Goal: Task Accomplishment & Management: Use online tool/utility

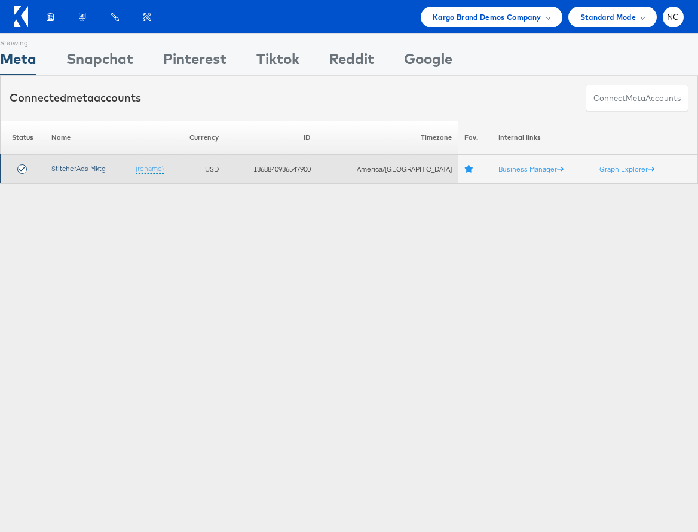
click at [75, 169] on link "StitcherAds Mktg" at bounding box center [78, 168] width 54 height 9
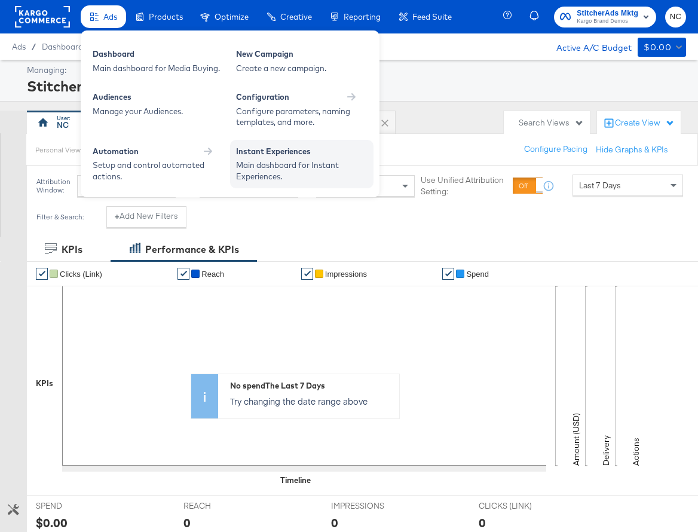
click at [247, 160] on div "Main dashboard for Instant Experiences." at bounding box center [301, 171] width 131 height 22
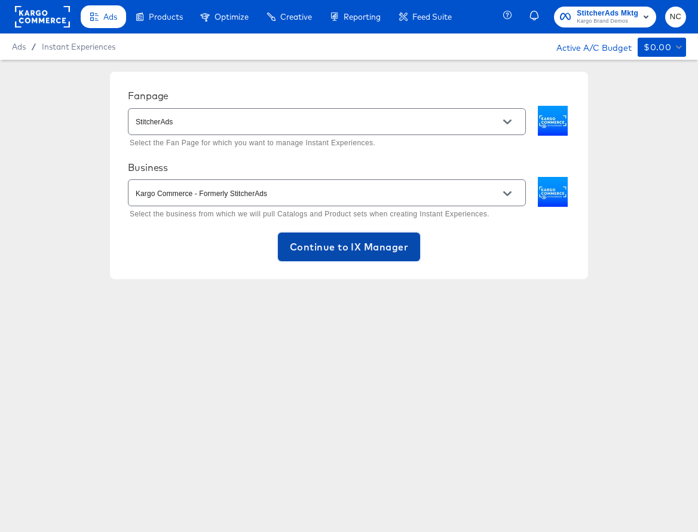
click at [354, 252] on span "Continue to IX Manager" at bounding box center [349, 246] width 118 height 17
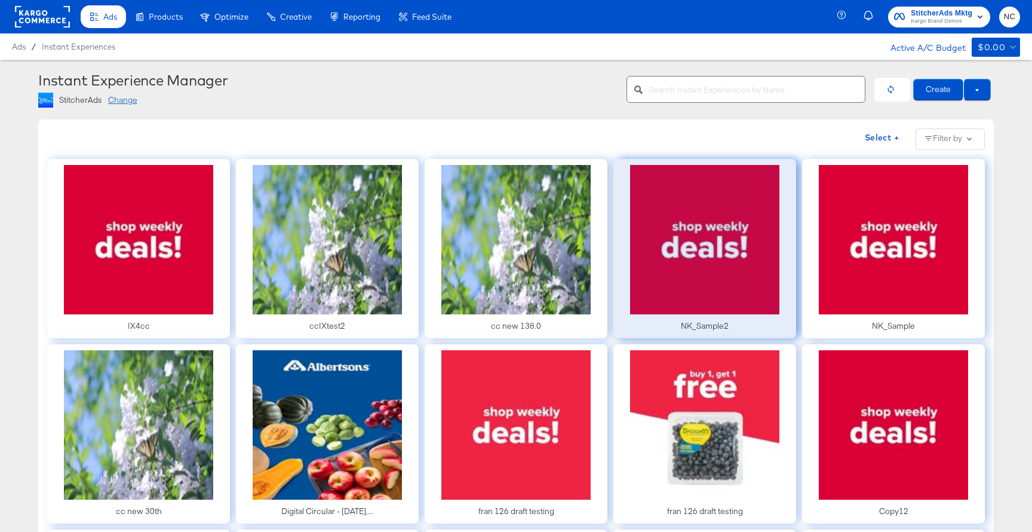
click at [697, 251] on div at bounding box center [705, 248] width 183 height 179
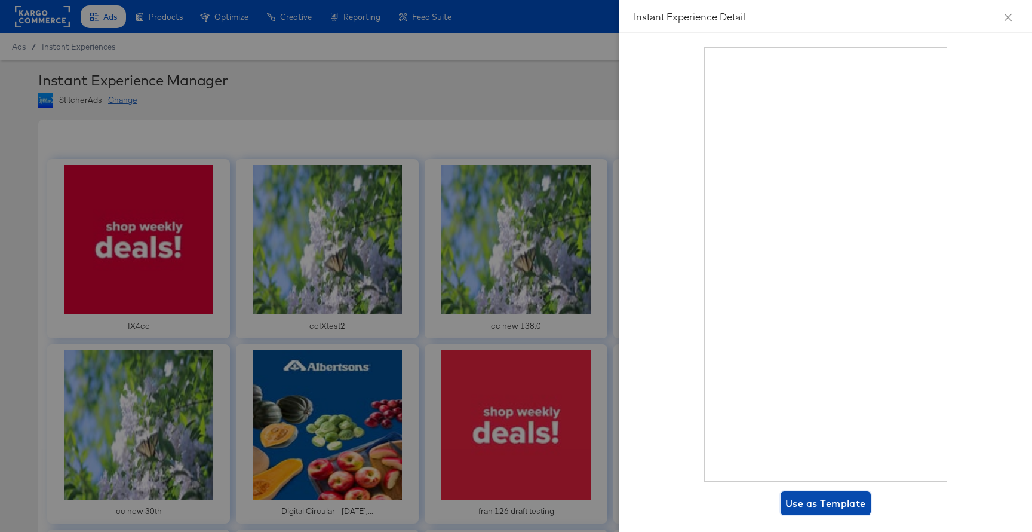
click at [697, 503] on span "Use as Template" at bounding box center [826, 503] width 81 height 17
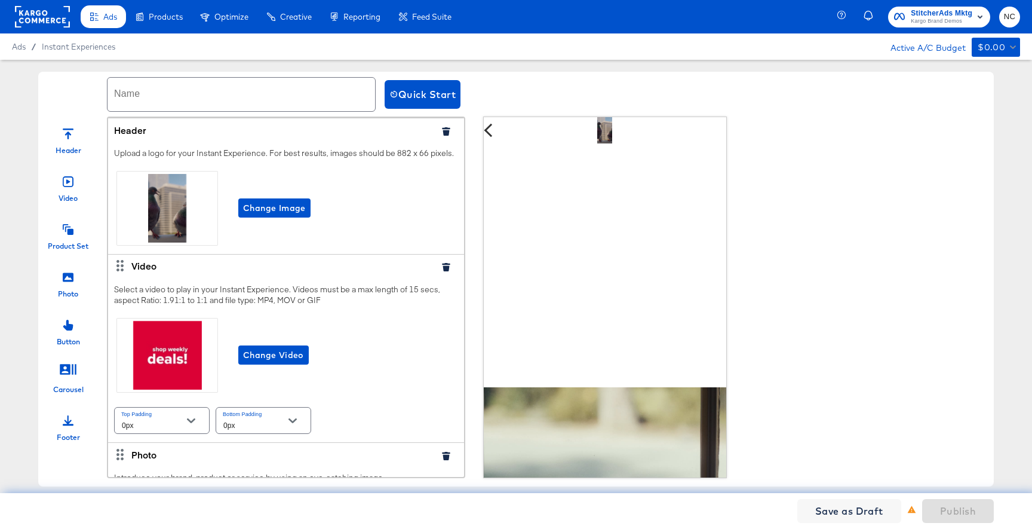
click at [197, 97] on input "text" at bounding box center [242, 94] width 268 height 33
type input "Kargo_Demo_Echo"
click at [450, 130] on button "button" at bounding box center [446, 131] width 18 height 8
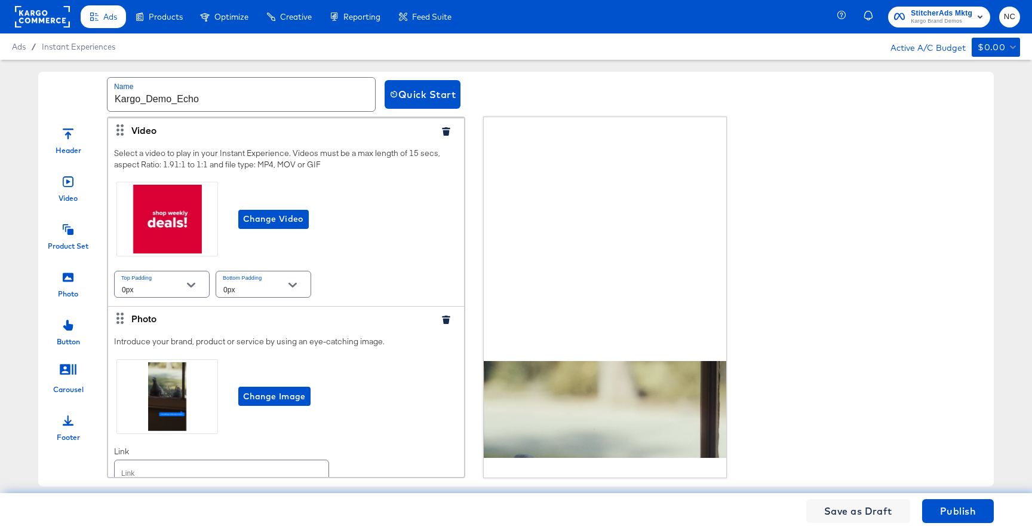
click at [450, 130] on button "button" at bounding box center [446, 131] width 18 height 8
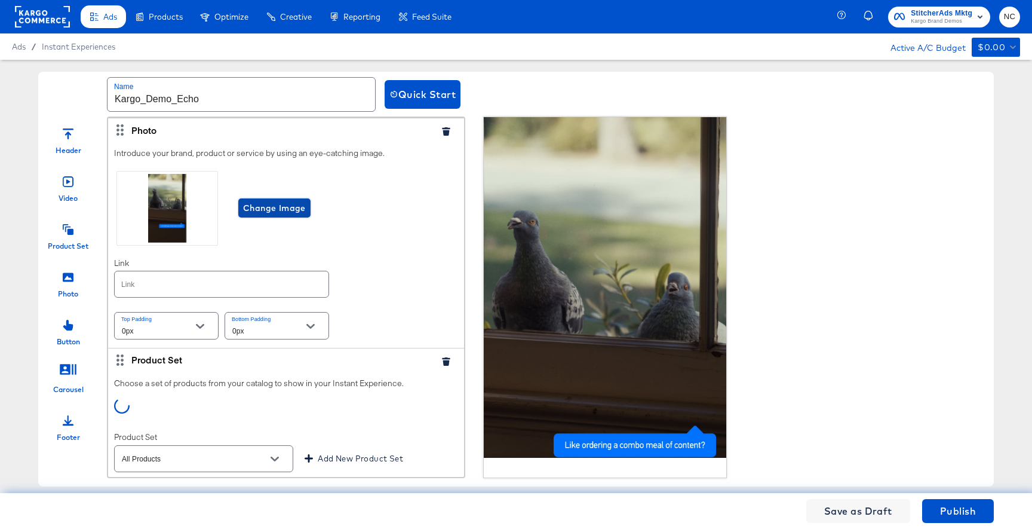
click at [274, 201] on span "Change Image" at bounding box center [274, 208] width 63 height 15
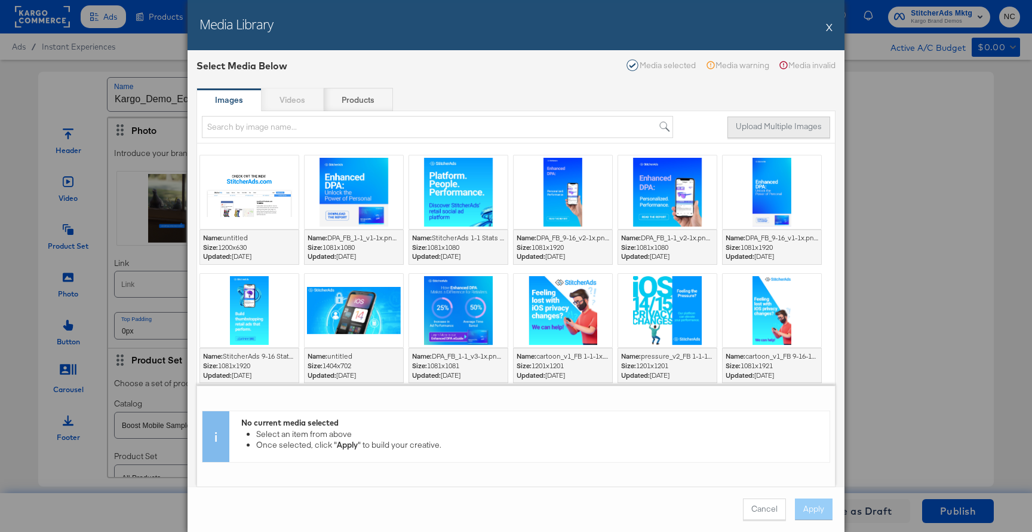
click at [697, 125] on button "Upload Multiple Images" at bounding box center [779, 128] width 103 height 22
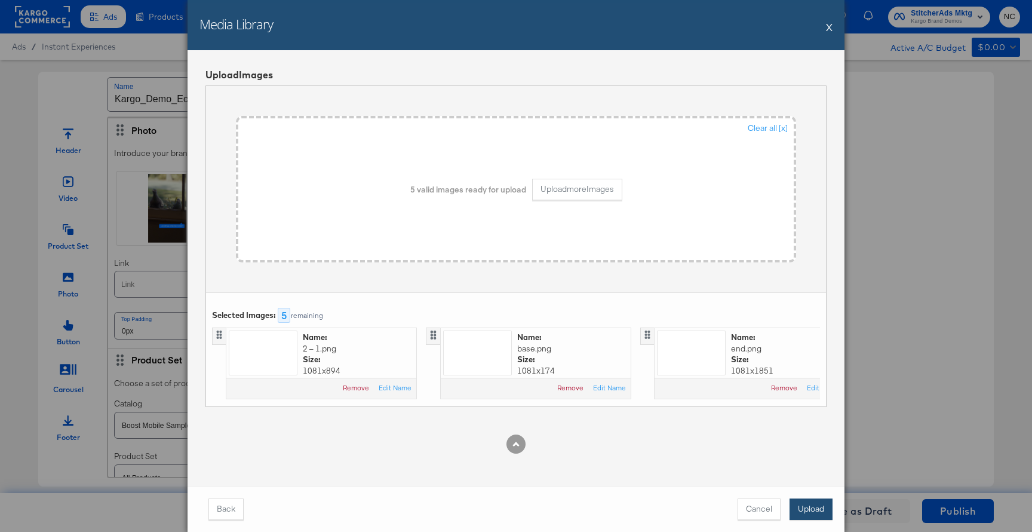
click at [697, 501] on button "Upload" at bounding box center [811, 509] width 43 height 22
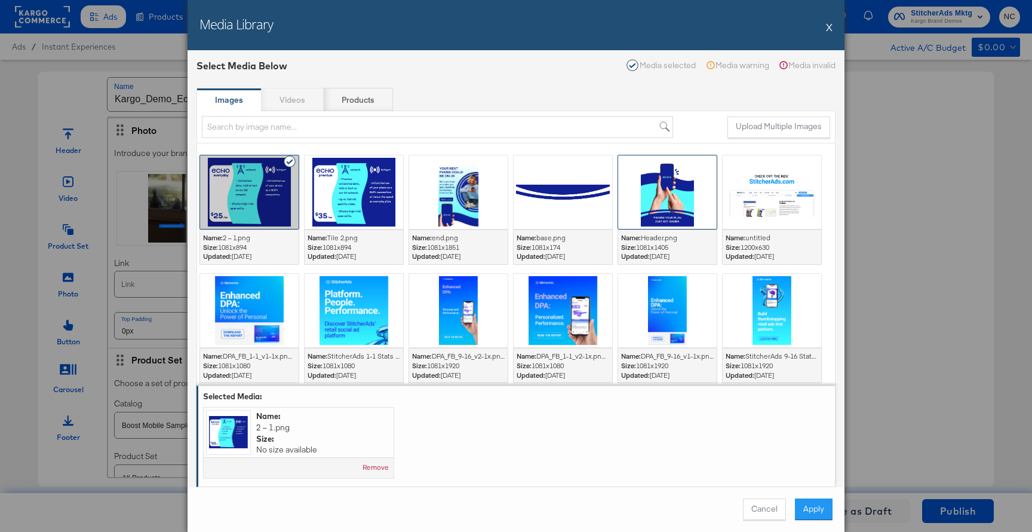
click at [678, 196] on div at bounding box center [667, 191] width 99 height 73
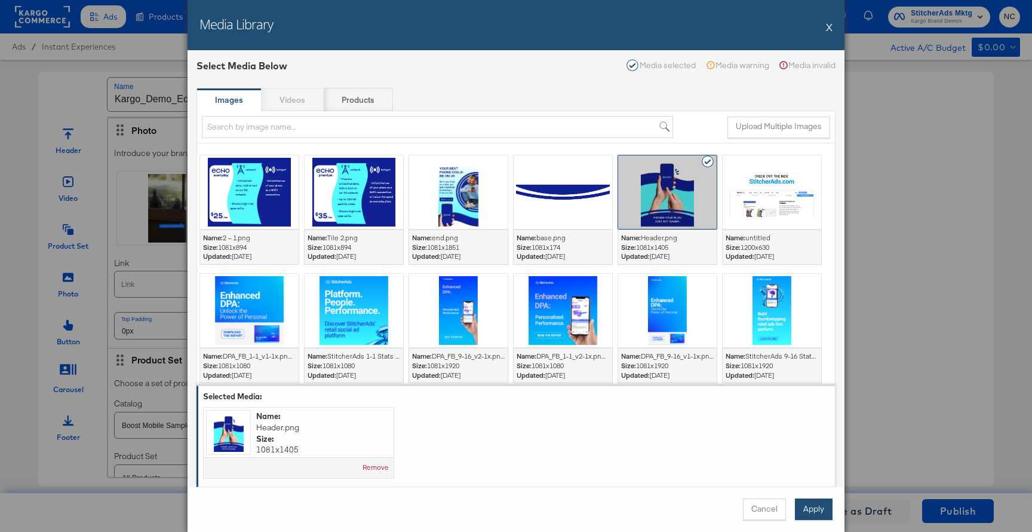
click at [697, 514] on button "Apply" at bounding box center [814, 509] width 38 height 22
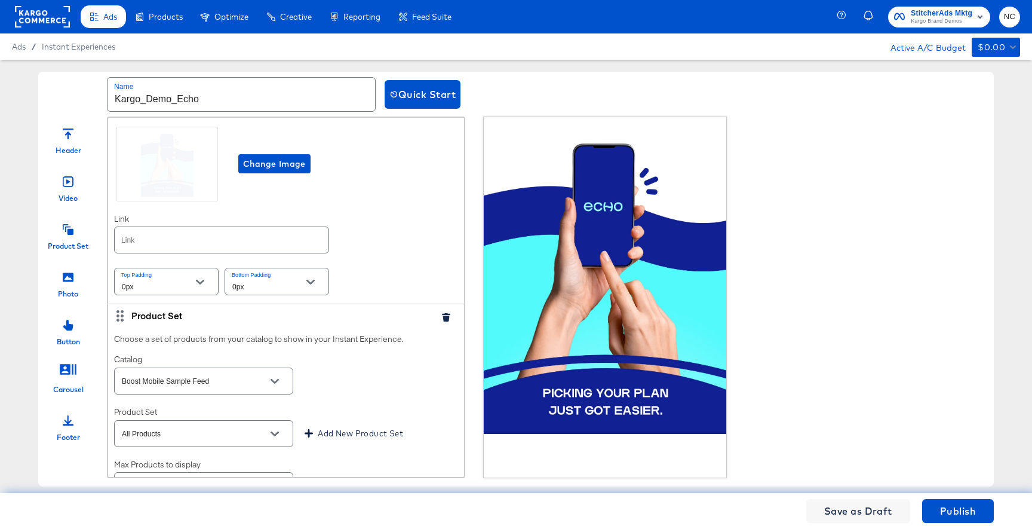
scroll to position [68, 0]
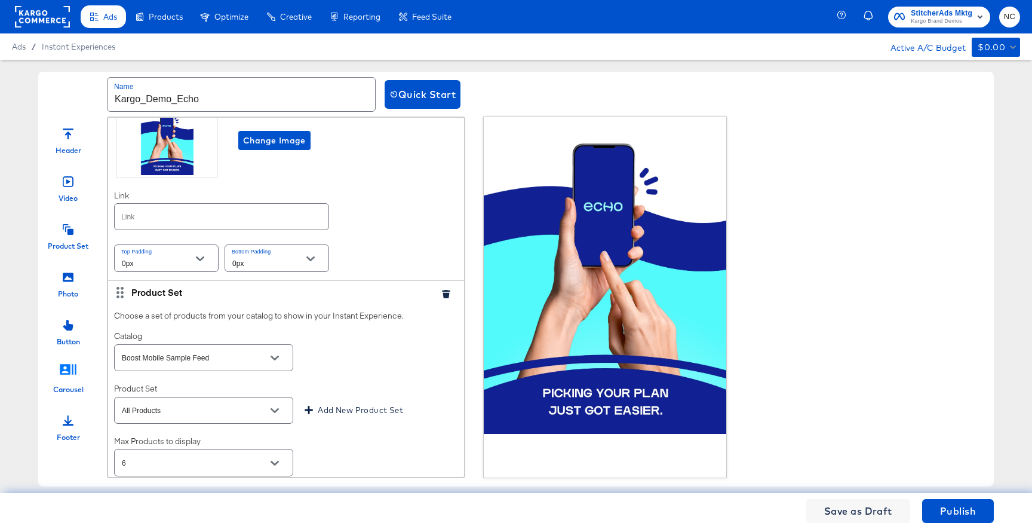
click at [68, 366] on icon at bounding box center [68, 369] width 17 height 11
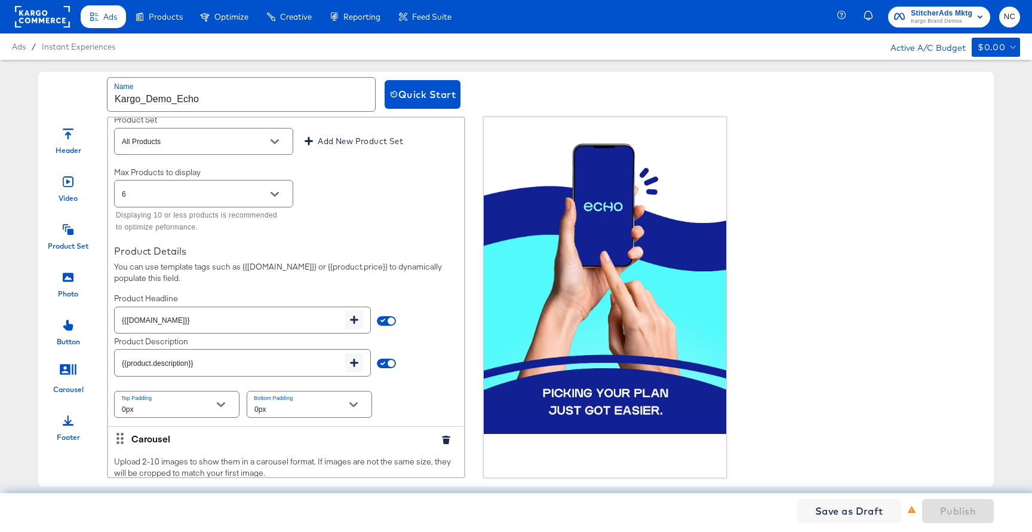
scroll to position [508, 0]
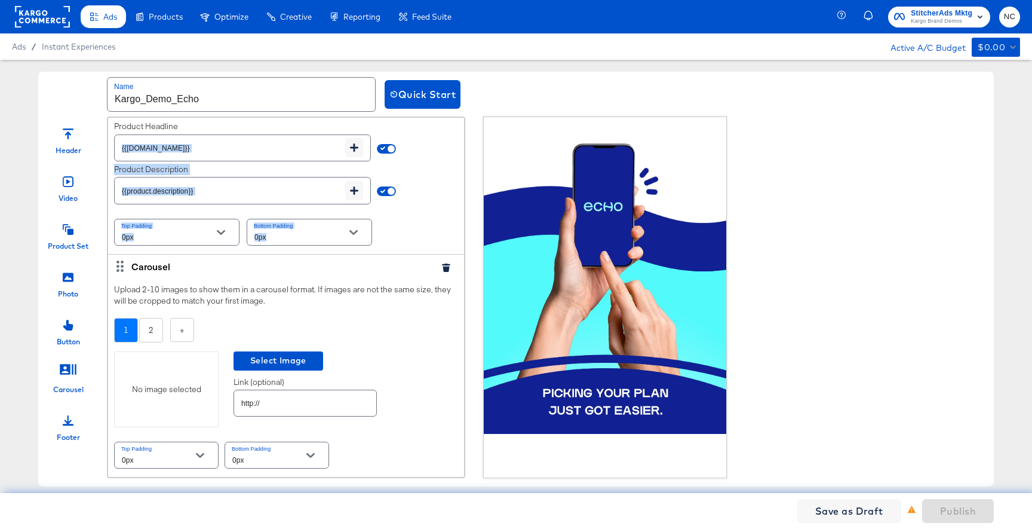
drag, startPoint x: 119, startPoint y: 267, endPoint x: 168, endPoint y: 130, distance: 145.3
click at [168, 130] on div "Photo Introduce your brand, product or service by using an eye-catching image. …" at bounding box center [286, 42] width 356 height 867
click at [167, 284] on div "Upload 2-10 images to show them in a carousel format. If images are not the sam…" at bounding box center [286, 295] width 344 height 22
drag, startPoint x: 119, startPoint y: 268, endPoint x: 155, endPoint y: 258, distance: 37.3
click at [155, 258] on div "Carousel" at bounding box center [286, 266] width 356 height 24
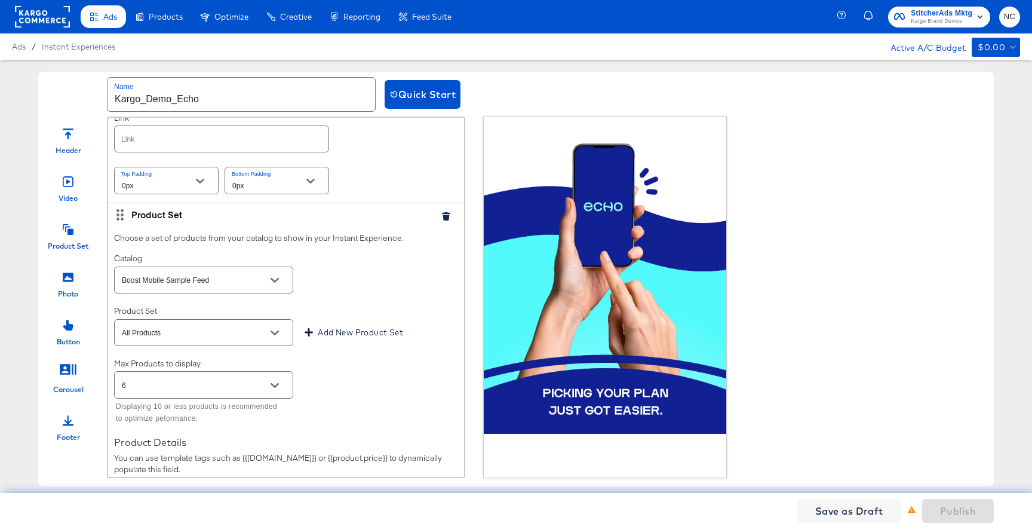
click at [446, 216] on icon "button" at bounding box center [446, 216] width 8 height 8
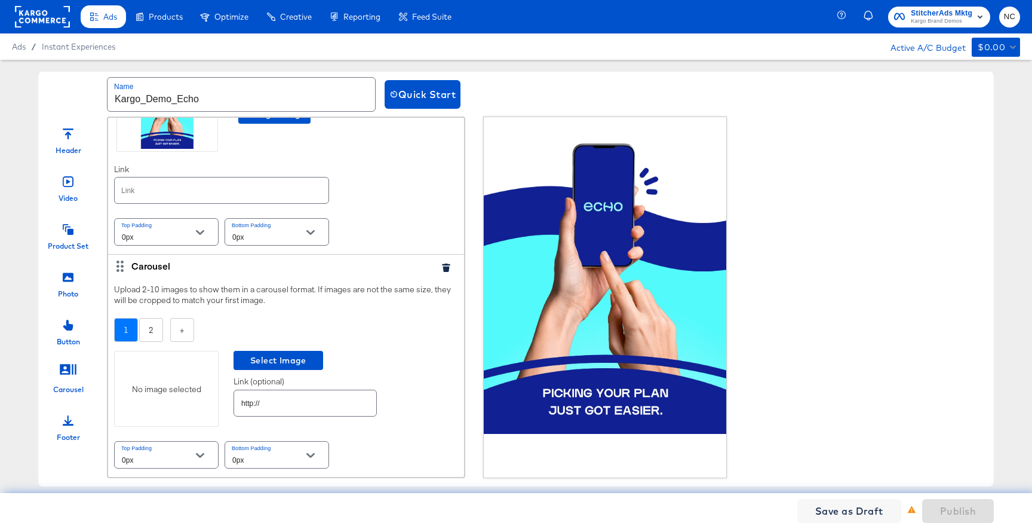
scroll to position [93, 0]
click at [168, 376] on div "No image selected" at bounding box center [166, 389] width 105 height 76
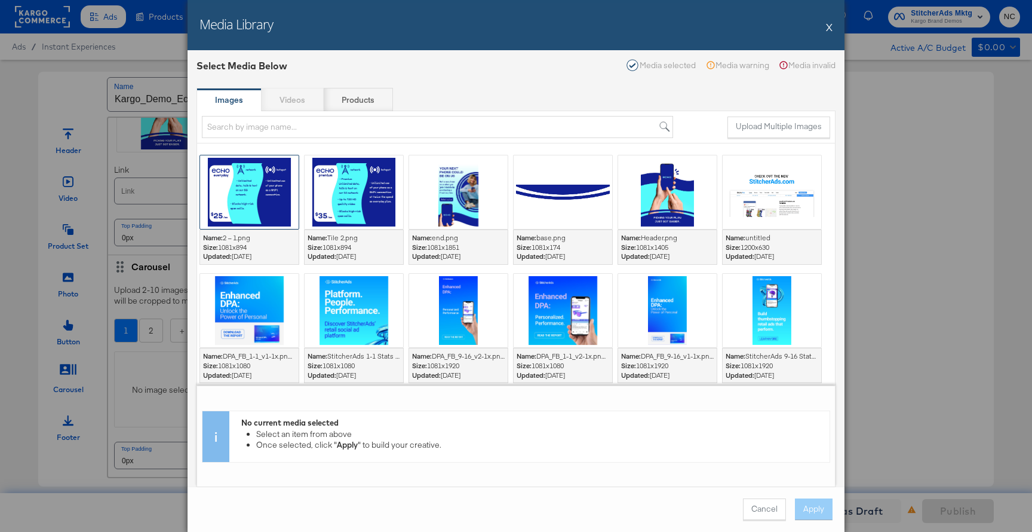
click at [284, 203] on div at bounding box center [249, 191] width 99 height 73
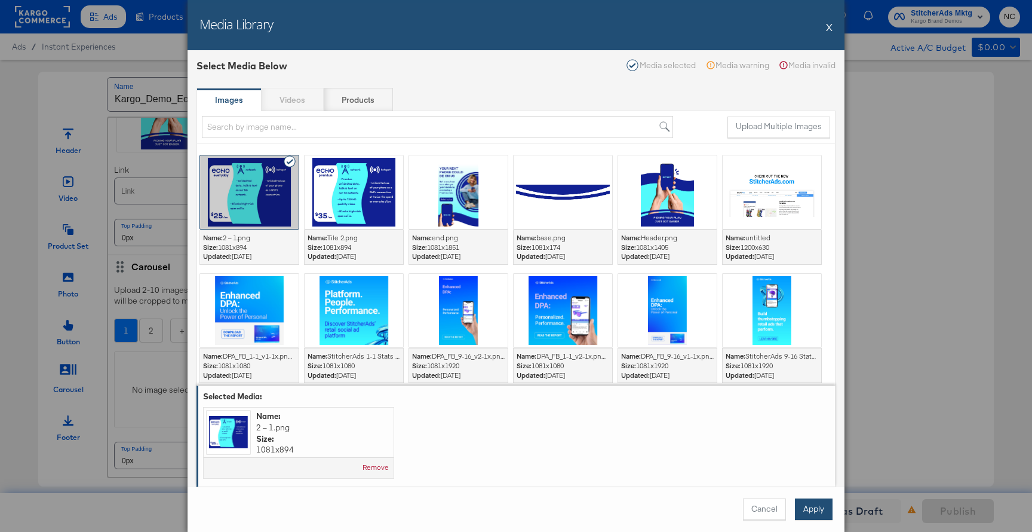
click at [697, 506] on button "Apply" at bounding box center [814, 509] width 38 height 22
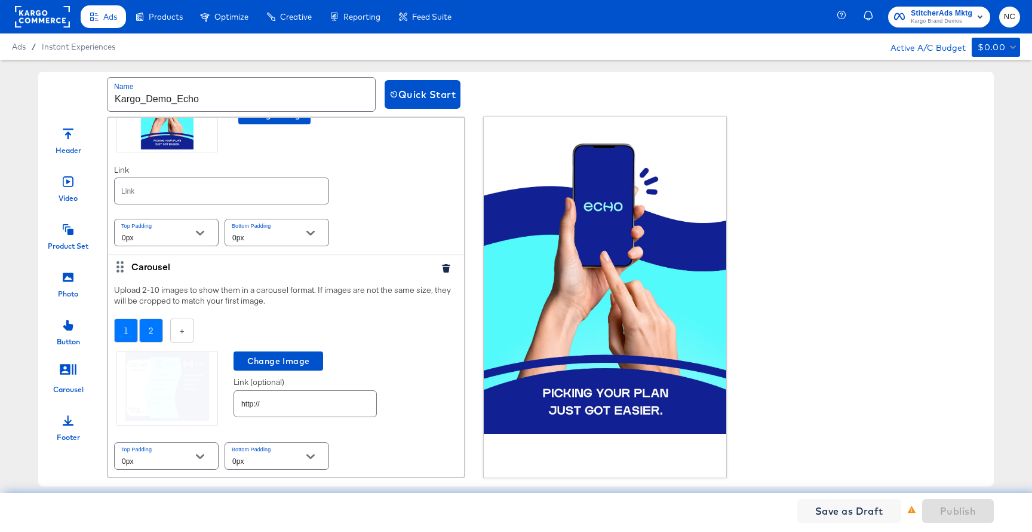
click at [144, 330] on div "2" at bounding box center [151, 330] width 24 height 24
click at [148, 370] on div "No image selected" at bounding box center [166, 389] width 105 height 76
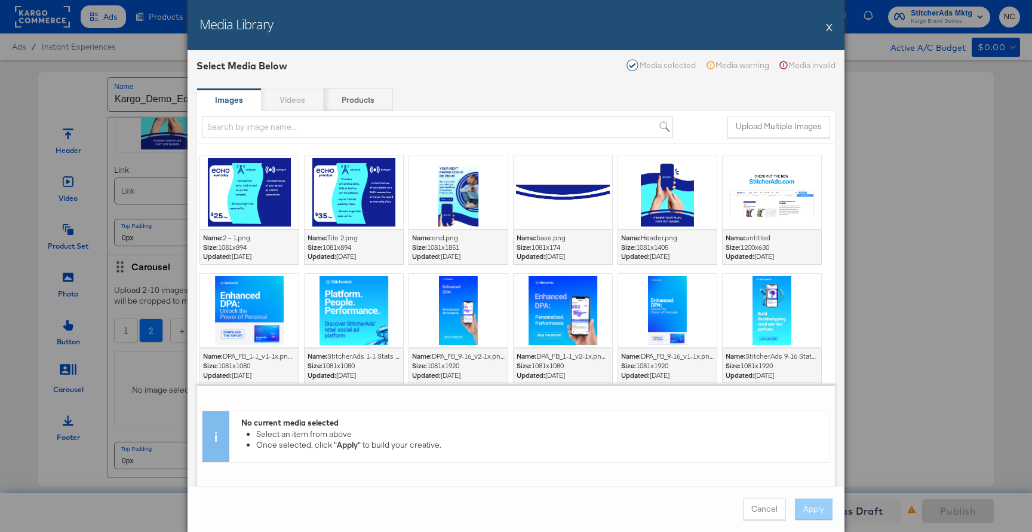
click at [366, 194] on div at bounding box center [354, 191] width 99 height 73
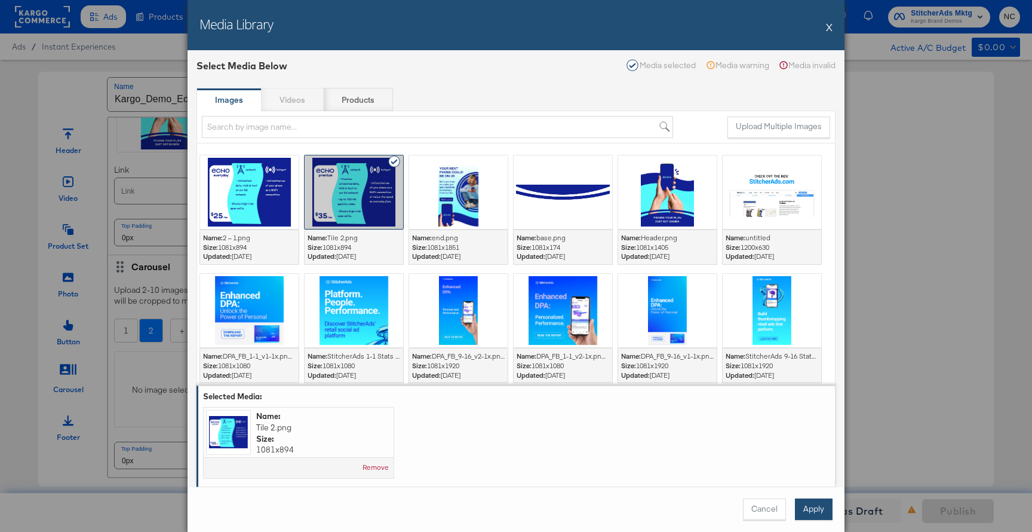
click at [697, 499] on button "Apply" at bounding box center [814, 509] width 38 height 22
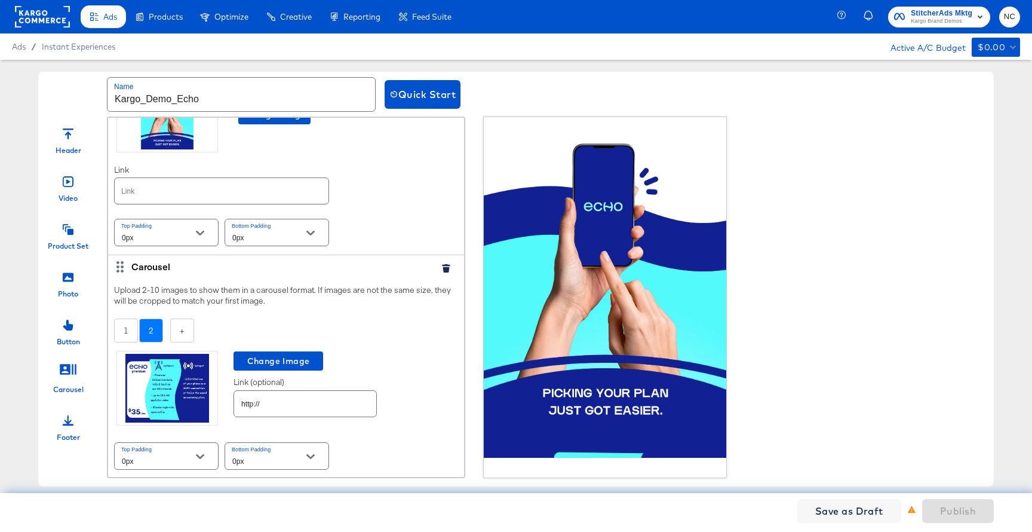
scroll to position [94, 0]
click at [70, 286] on div at bounding box center [68, 276] width 11 height 26
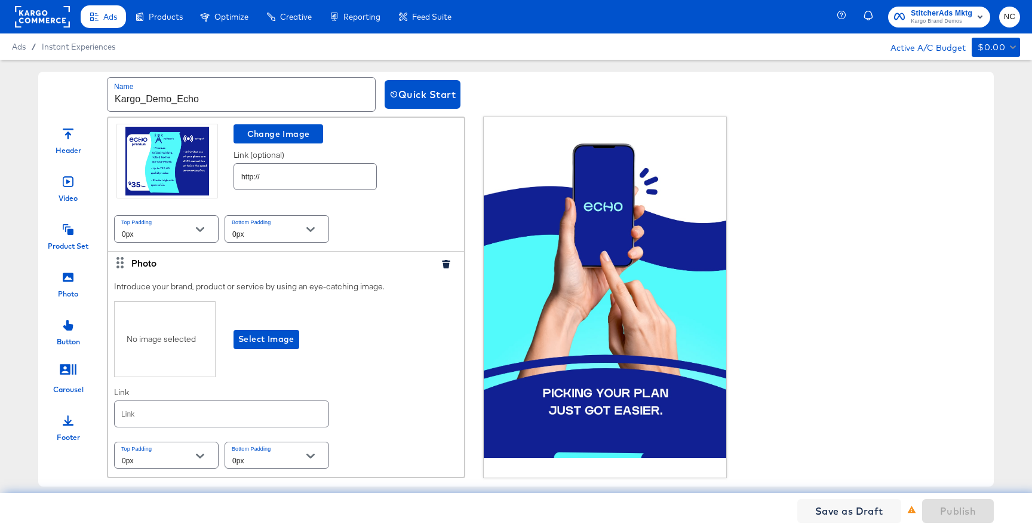
click at [199, 352] on div "No image selected" at bounding box center [165, 339] width 102 height 76
click at [179, 342] on div "No image selected" at bounding box center [165, 339] width 102 height 76
click at [277, 339] on span "Select Image" at bounding box center [266, 339] width 56 height 15
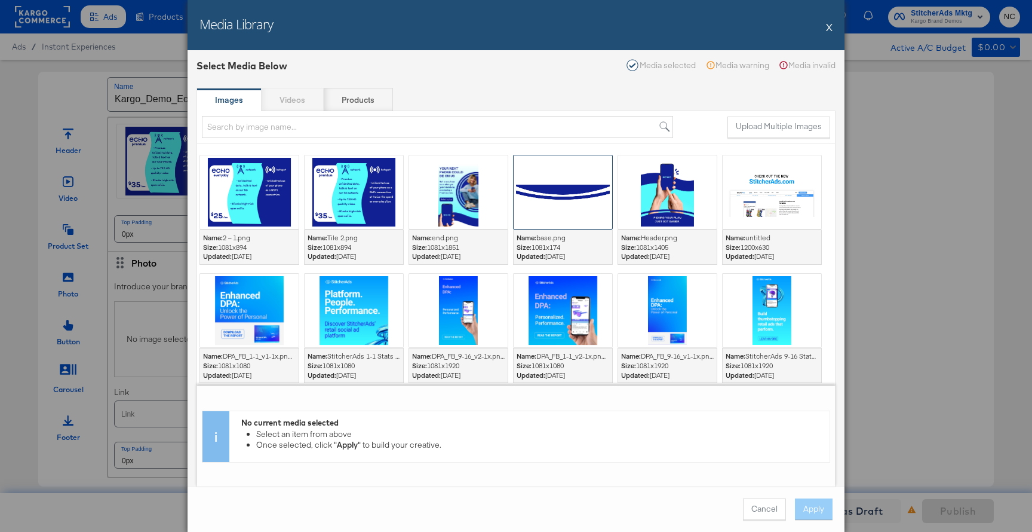
click at [593, 205] on div at bounding box center [563, 191] width 99 height 73
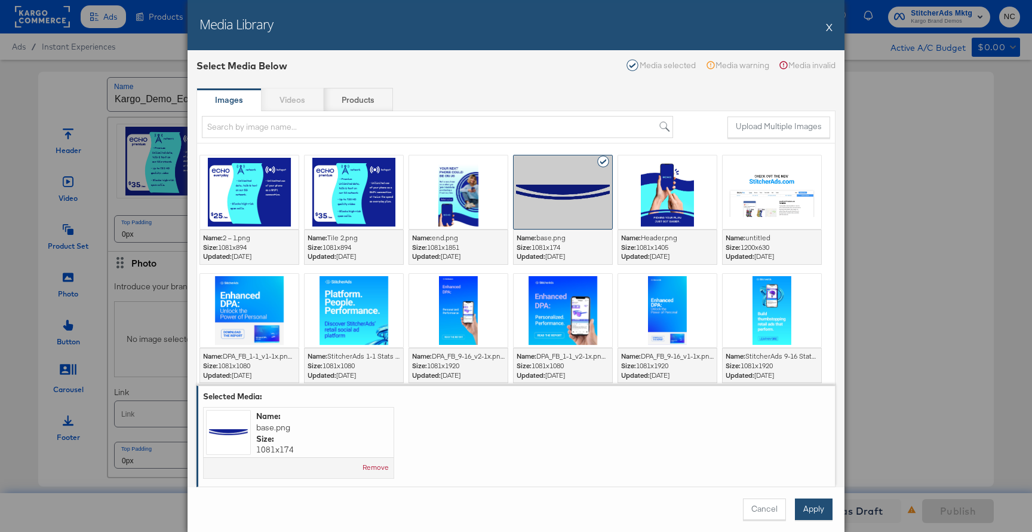
click at [697, 507] on button "Apply" at bounding box center [814, 509] width 38 height 22
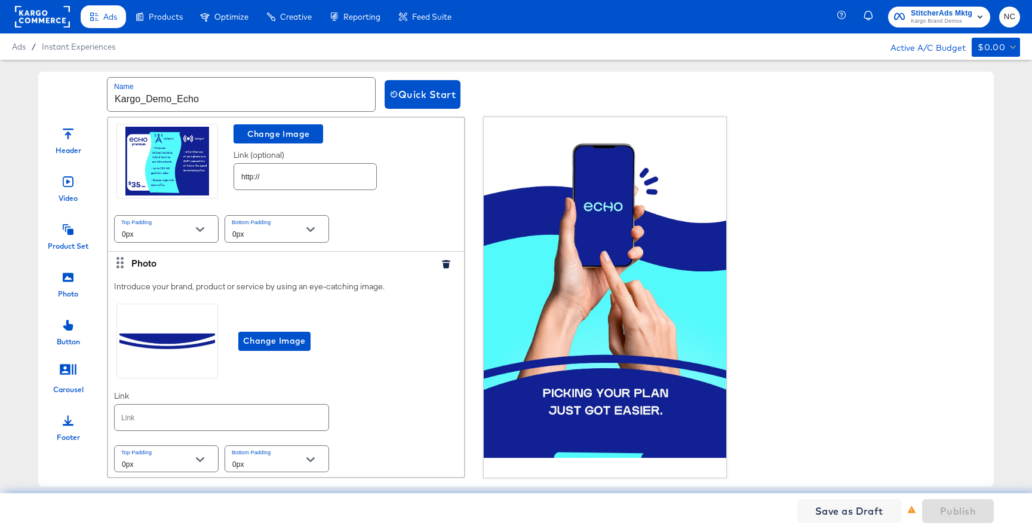
scroll to position [324, 0]
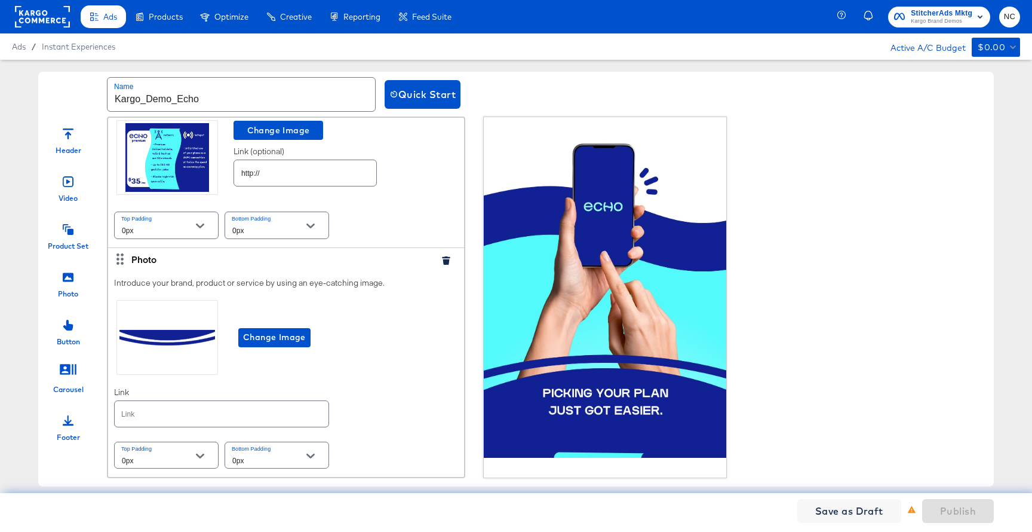
click at [67, 227] on icon at bounding box center [68, 229] width 11 height 11
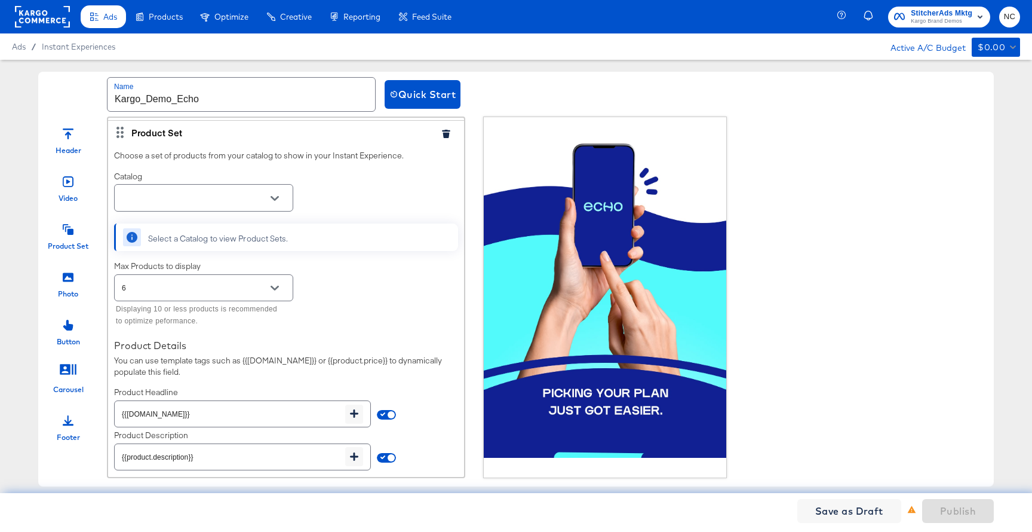
scroll to position [724, 0]
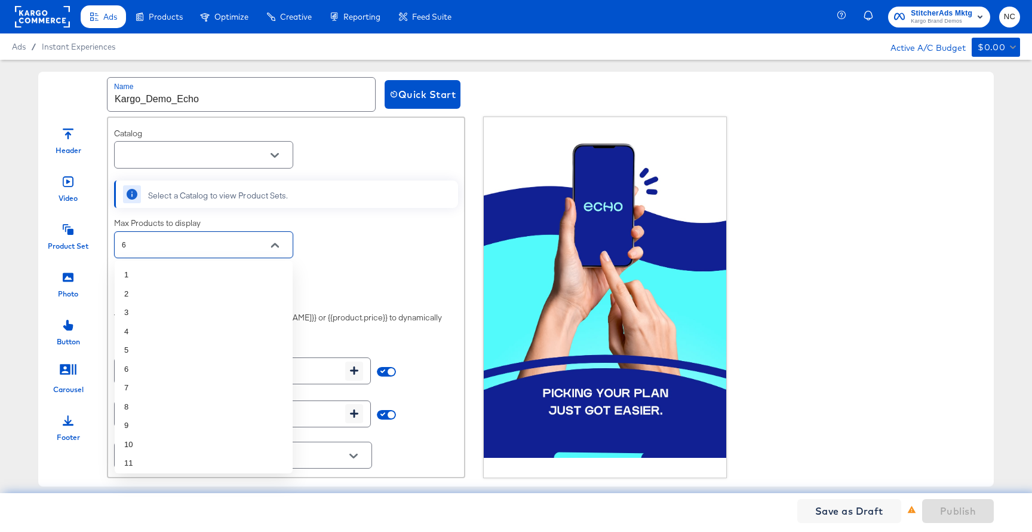
click at [183, 244] on input "6" at bounding box center [194, 245] width 150 height 14
click at [183, 156] on input "text" at bounding box center [194, 155] width 150 height 14
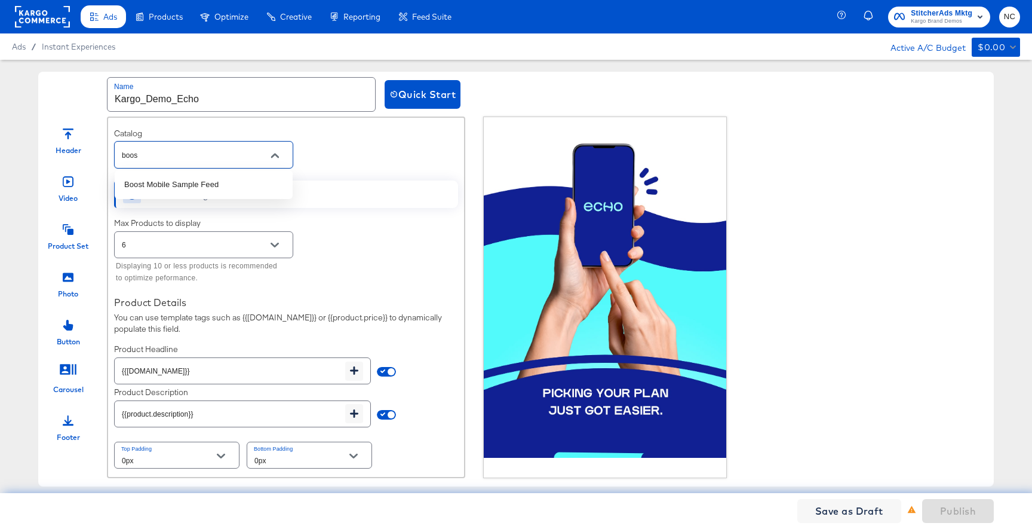
click at [191, 179] on li "Boost Mobile Sample Feed" at bounding box center [204, 184] width 178 height 19
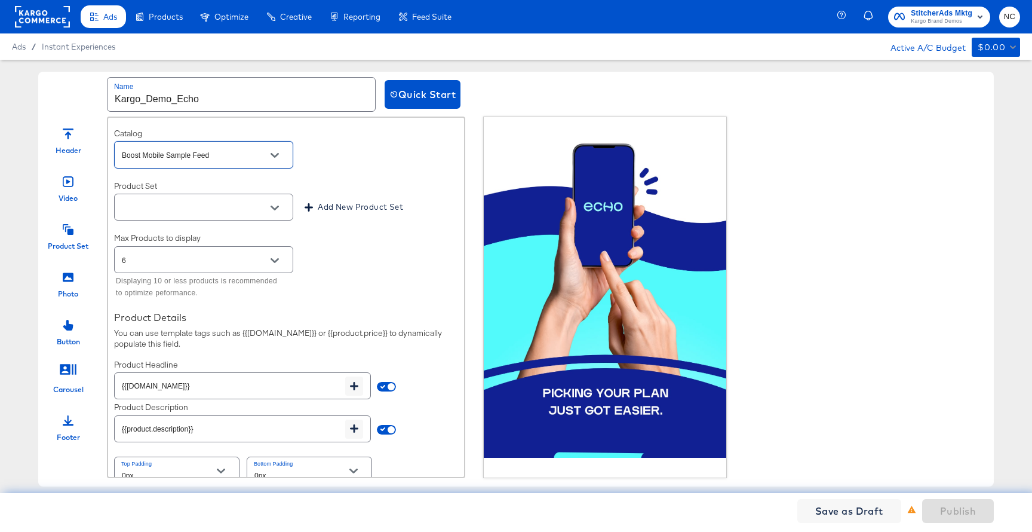
type input "Boost Mobile Sample Feed"
click at [189, 262] on input "6" at bounding box center [194, 260] width 150 height 14
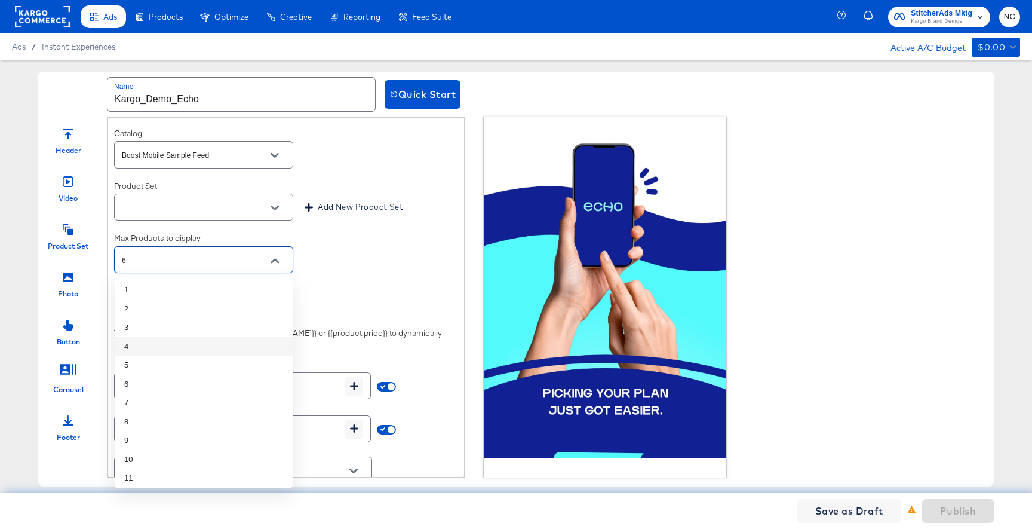
click at [143, 343] on li "4" at bounding box center [204, 346] width 178 height 19
type input "4"
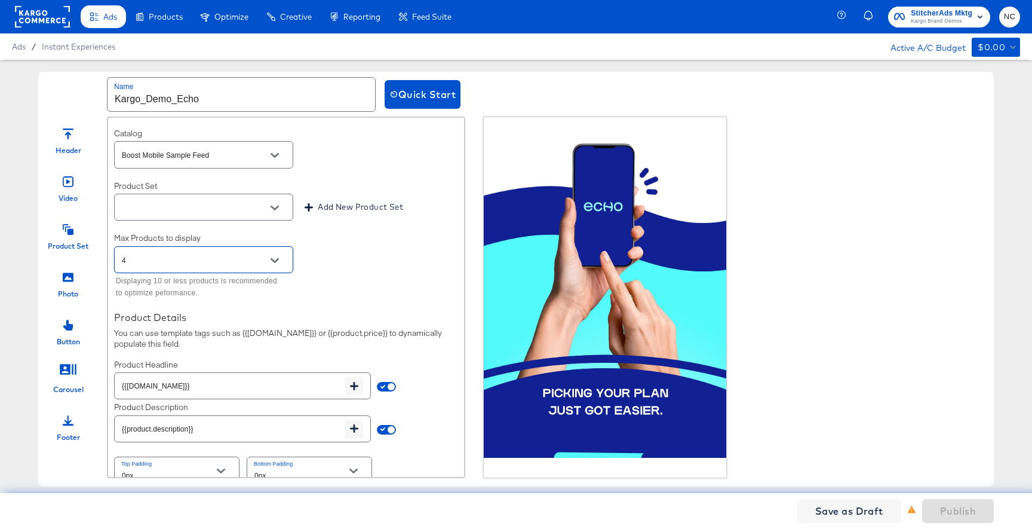
click at [219, 207] on input "text" at bounding box center [194, 208] width 150 height 14
click at [180, 255] on li "All Products" at bounding box center [204, 256] width 178 height 19
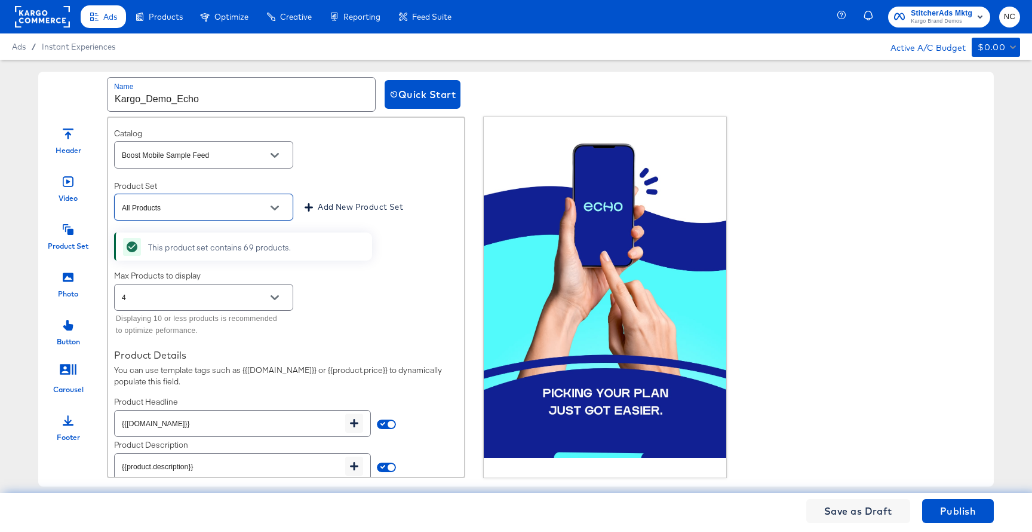
click at [268, 204] on button "Open" at bounding box center [275, 208] width 18 height 18
click at [219, 229] on li "IX" at bounding box center [204, 237] width 178 height 19
type input "IX"
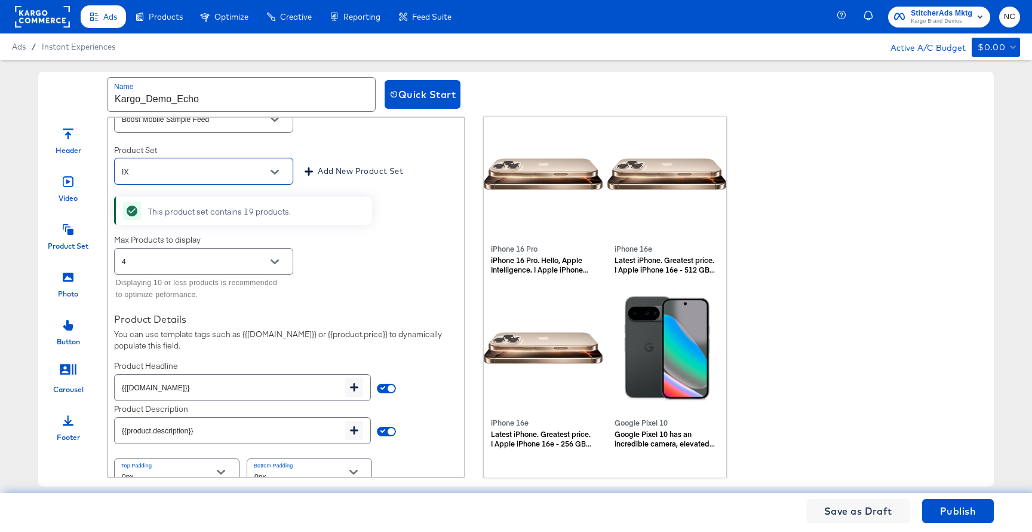
scroll to position [776, 0]
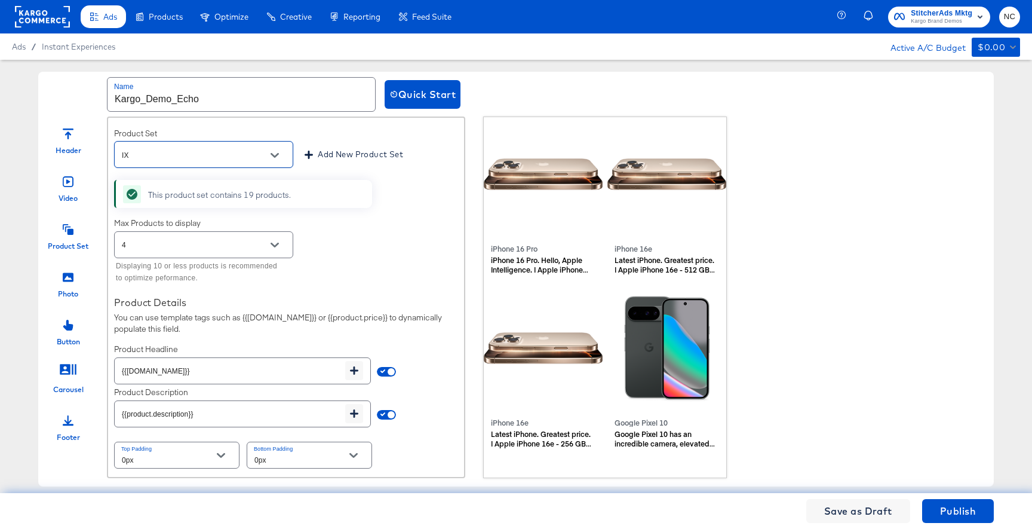
click at [307, 414] on input "{{product.description}}" at bounding box center [230, 409] width 231 height 26
click at [444, 397] on div "Choose a set of products from your catalog to show in your Instant Experience. …" at bounding box center [286, 262] width 356 height 428
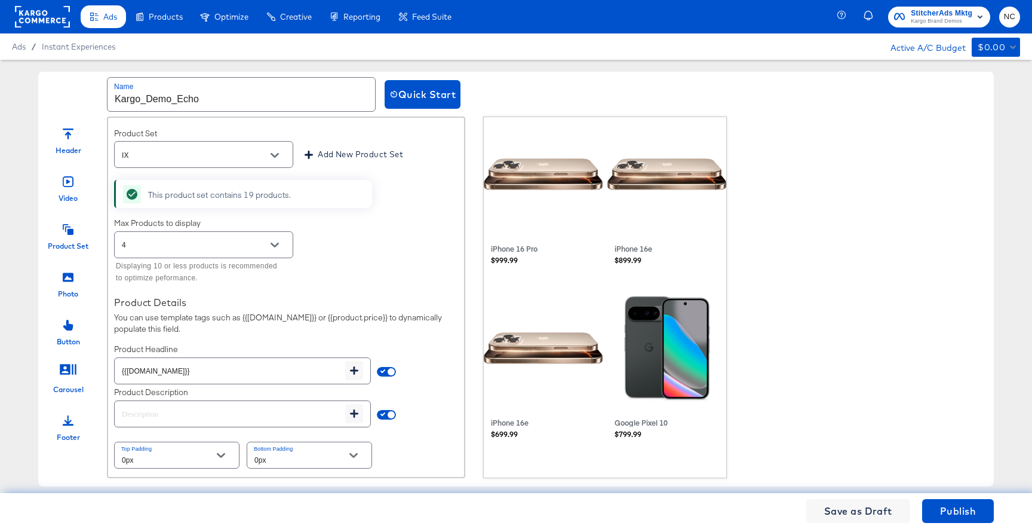
click at [73, 286] on div "Photo" at bounding box center [68, 281] width 60 height 36
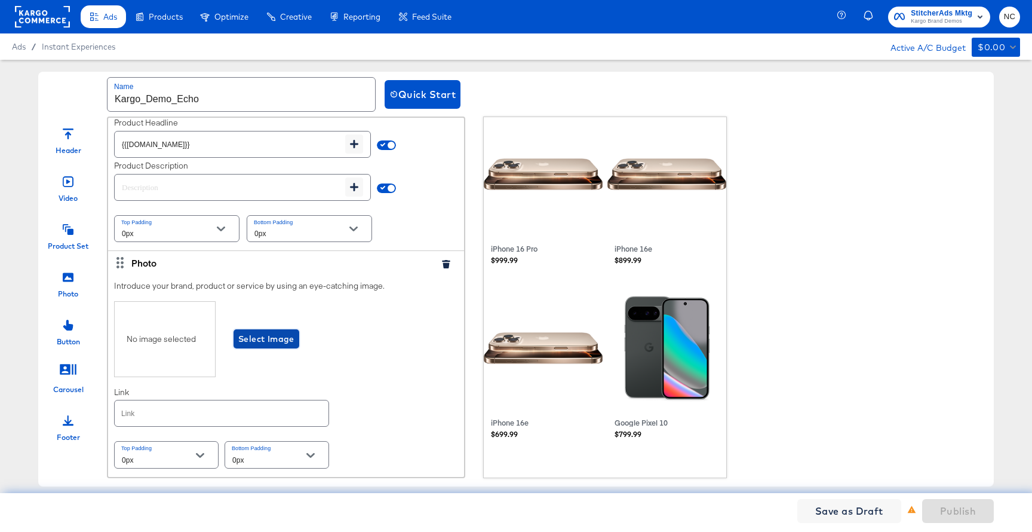
click at [257, 342] on span "Select Image" at bounding box center [266, 339] width 56 height 15
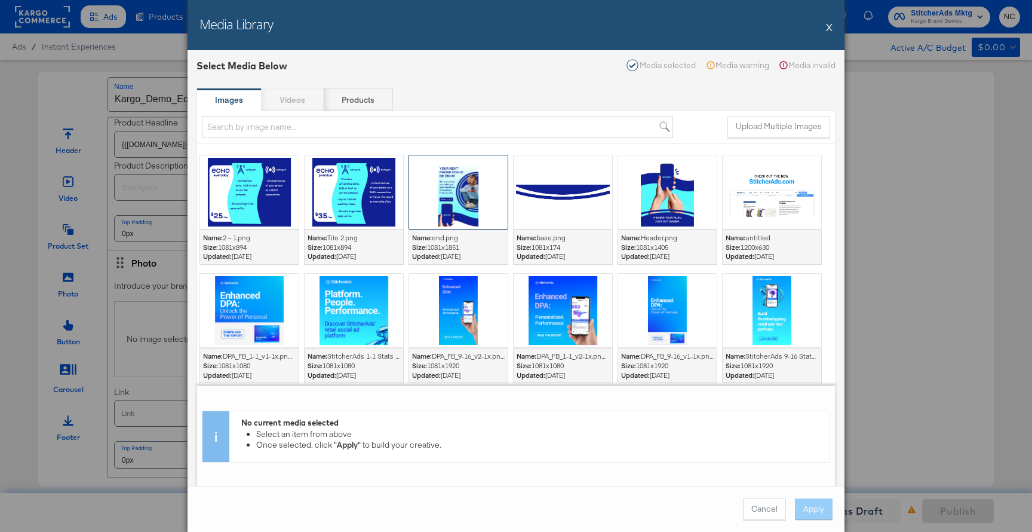
click at [461, 211] on div at bounding box center [458, 191] width 99 height 73
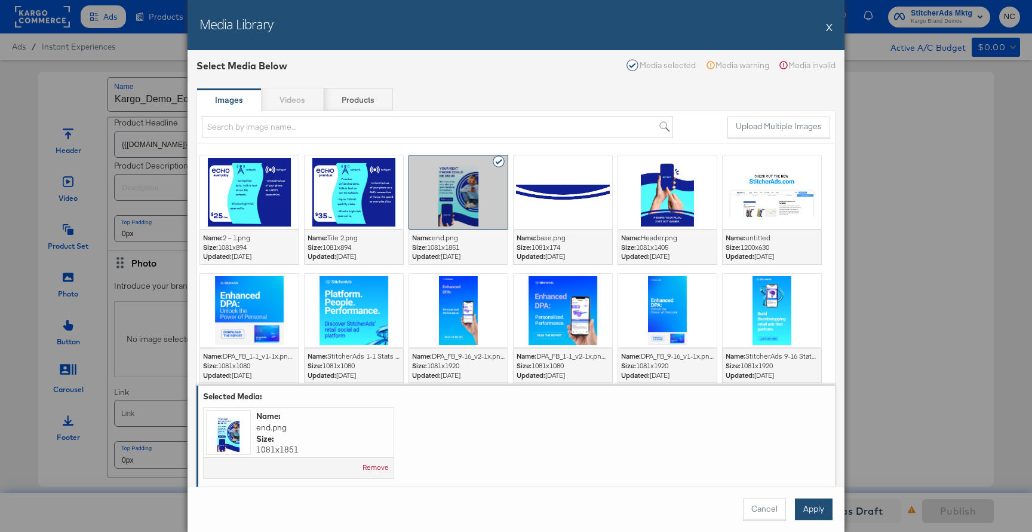
click at [697, 503] on button "Apply" at bounding box center [814, 509] width 38 height 22
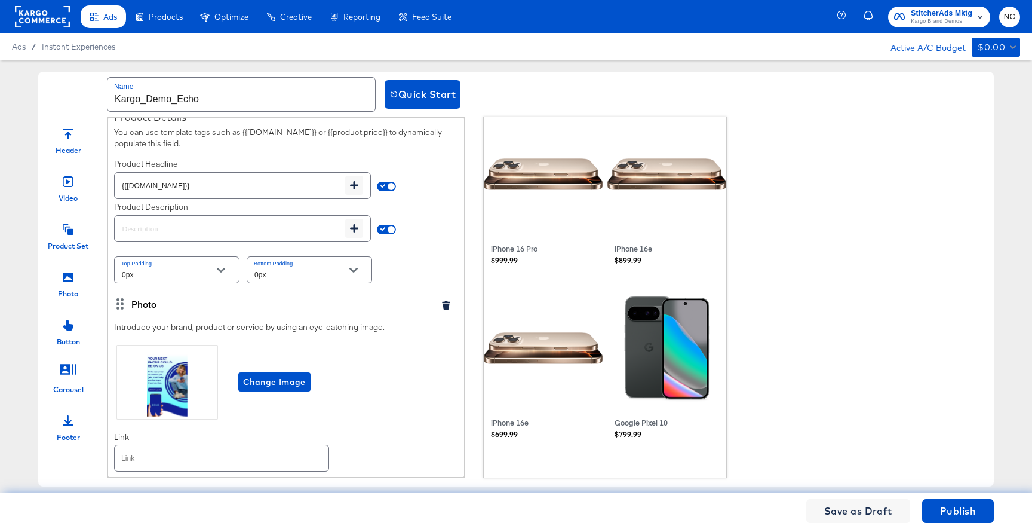
scroll to position [1006, 0]
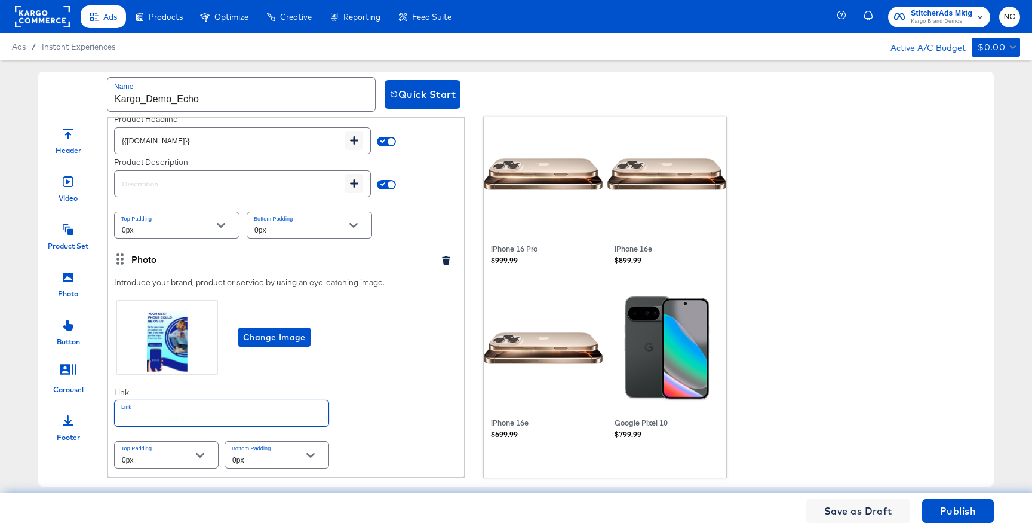
click at [214, 402] on input "text" at bounding box center [222, 413] width 214 height 26
paste input "https://www.kargo.com/"
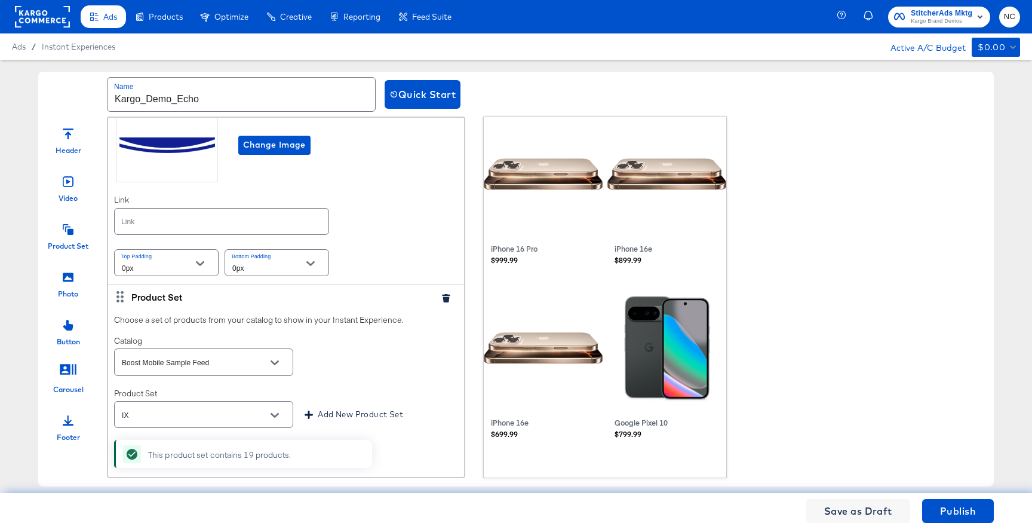
type input "https://www.kargo.com/"
click at [177, 228] on input "text" at bounding box center [222, 222] width 214 height 26
paste input "https://www.kargo.com/"
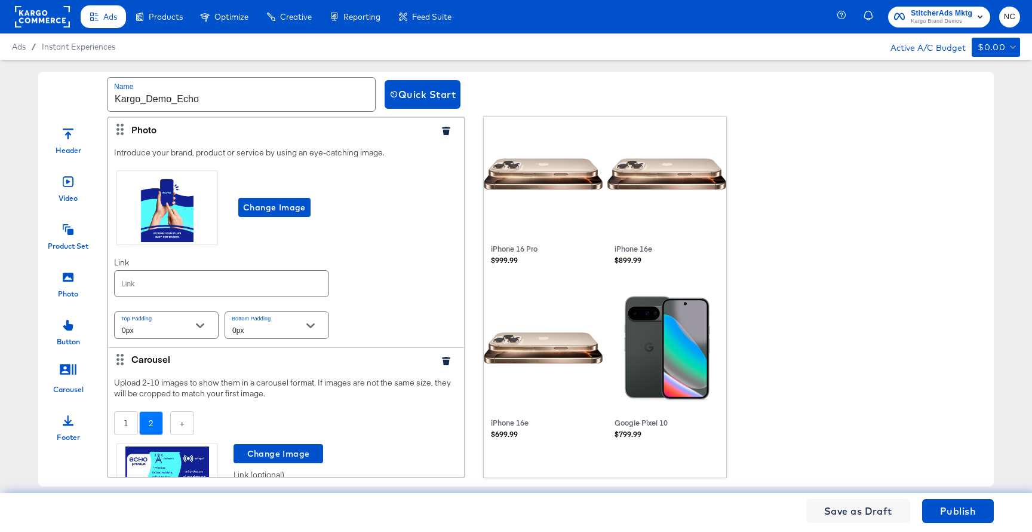
scroll to position [0, 0]
type input "https://www.kargo.com/"
click at [142, 279] on input "text" at bounding box center [222, 284] width 214 height 26
paste input "https://www.kargo.com/"
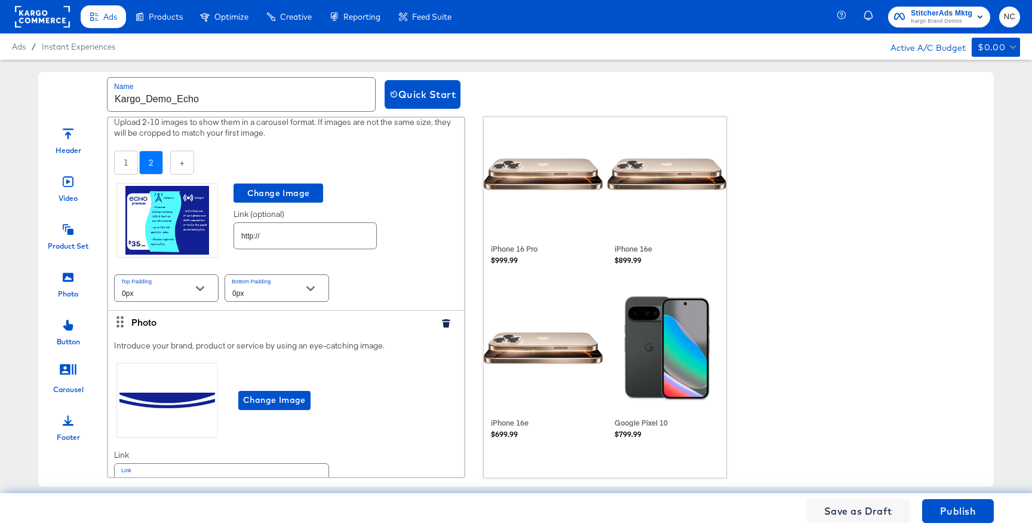
scroll to position [274, 0]
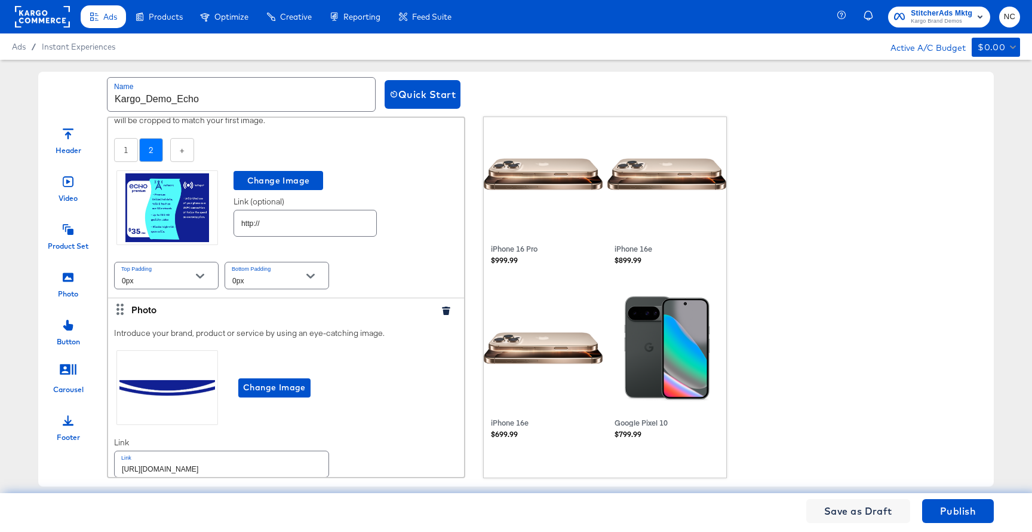
type input "https://www.kargo.com/"
click at [272, 224] on input "http://" at bounding box center [305, 219] width 142 height 26
drag, startPoint x: 272, startPoint y: 224, endPoint x: 213, endPoint y: 224, distance: 59.1
click at [213, 224] on div "Change Image Link (optional) http://" at bounding box center [286, 204] width 344 height 85
paste input "s://www.kargo.com"
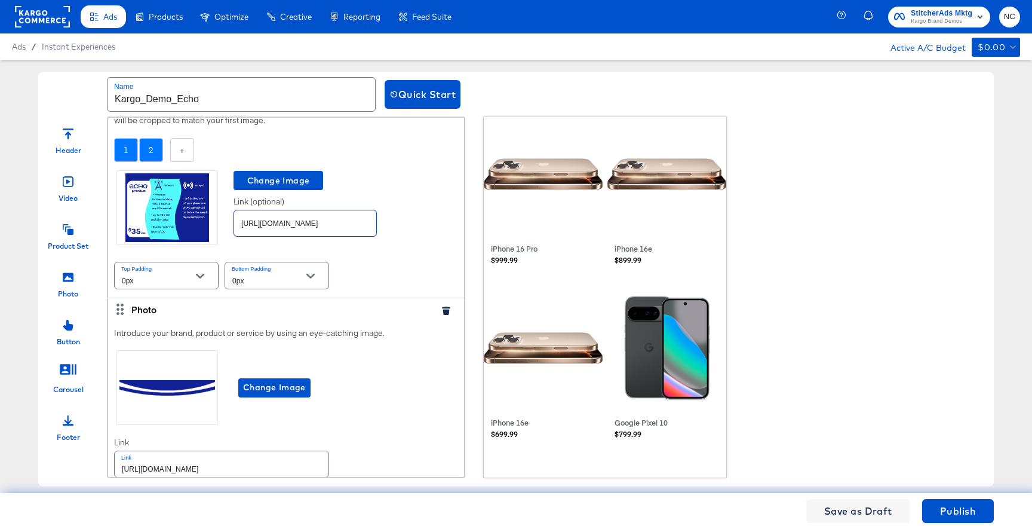
type input "https://www.kargo.com/"
click at [118, 150] on div "1" at bounding box center [126, 150] width 24 height 24
click at [291, 221] on input "text" at bounding box center [305, 219] width 142 height 26
paste input "https://www.kargo.com/"
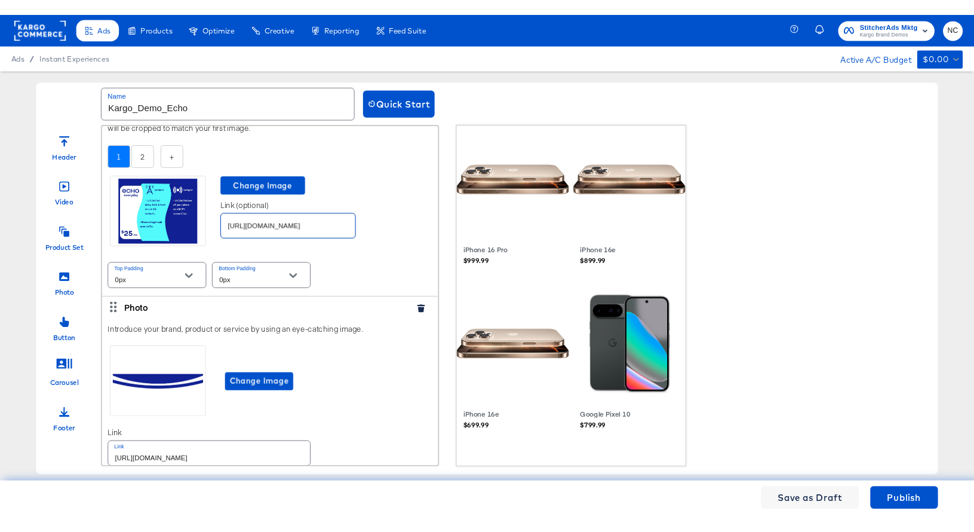
scroll to position [1006, 0]
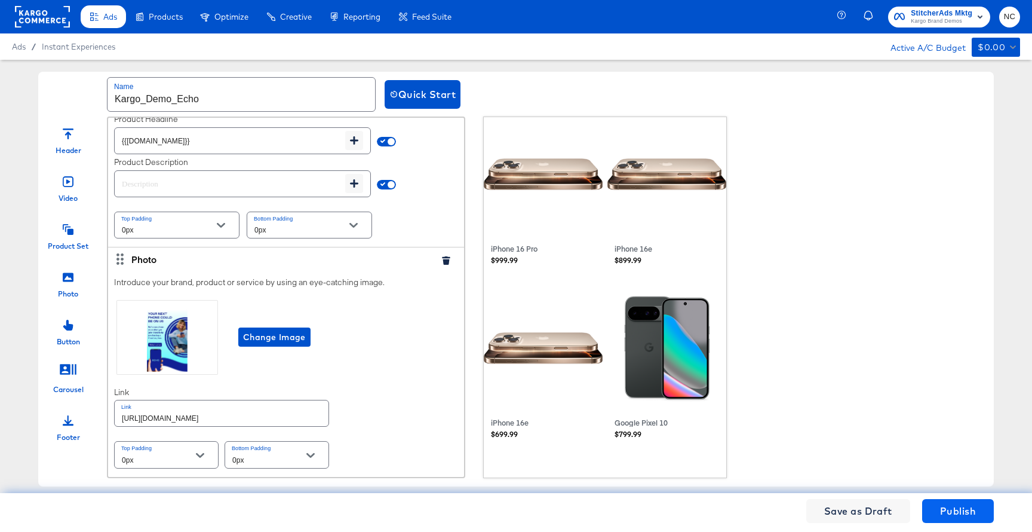
type input "https://www.kargo.com/"
click at [697, 501] on button "Publish" at bounding box center [958, 511] width 72 height 24
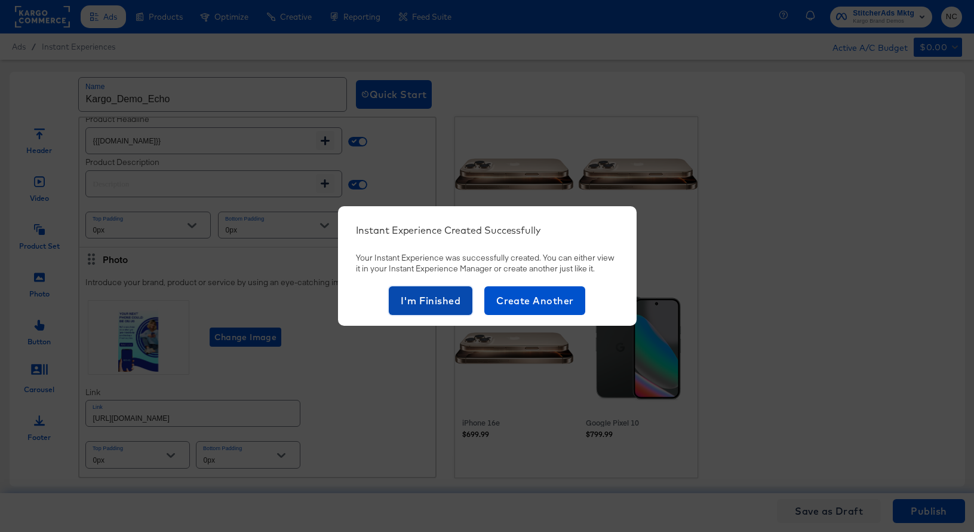
click at [444, 301] on span "I'm Finished" at bounding box center [431, 300] width 60 height 17
